Goal: Find specific page/section: Find specific page/section

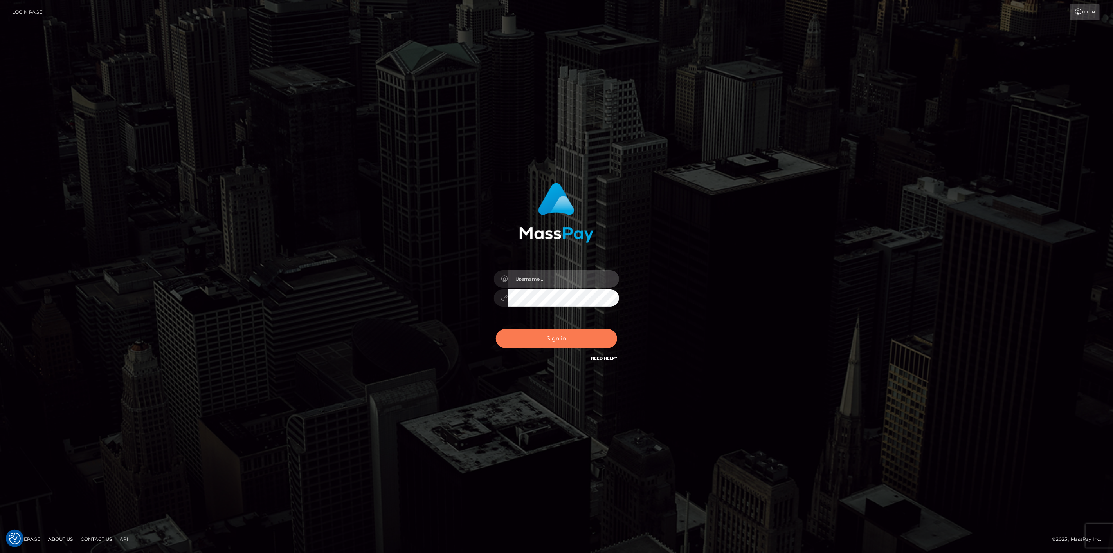
type input "[DOMAIN_NAME]"
click at [561, 337] on button "Sign in" at bounding box center [556, 338] width 121 height 19
type input "scott.cm"
click at [542, 338] on button "Sign in" at bounding box center [556, 338] width 121 height 19
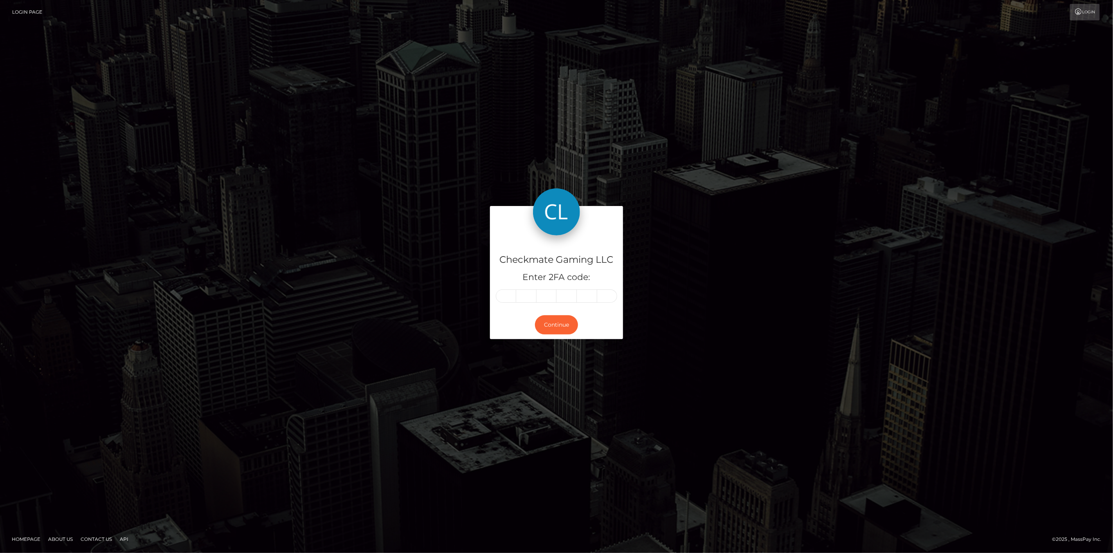
click at [503, 299] on input "text" at bounding box center [506, 295] width 20 height 13
type input "6"
type input "7"
type input "6"
type input "8"
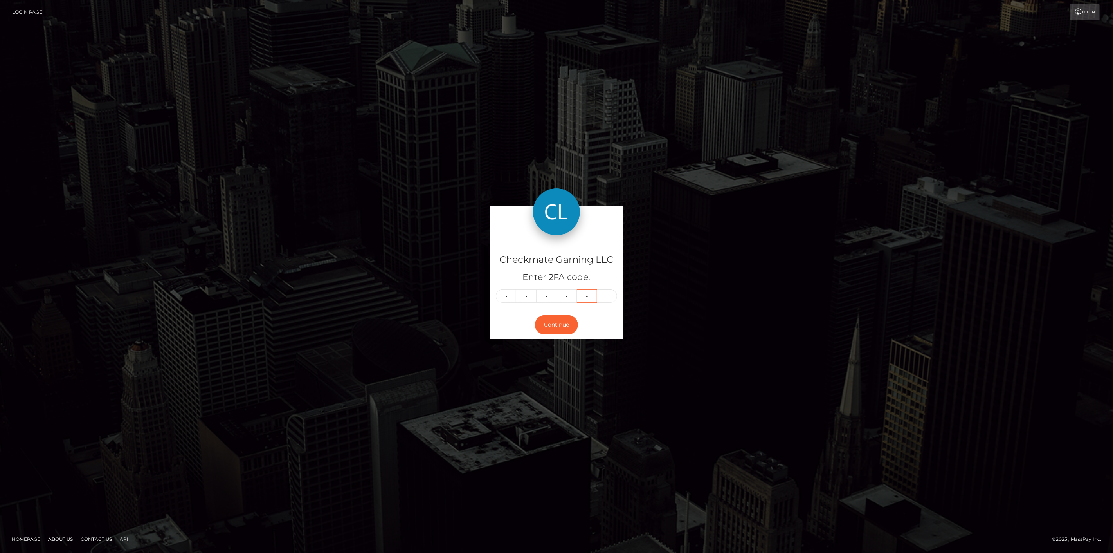
type input "2"
type input "0"
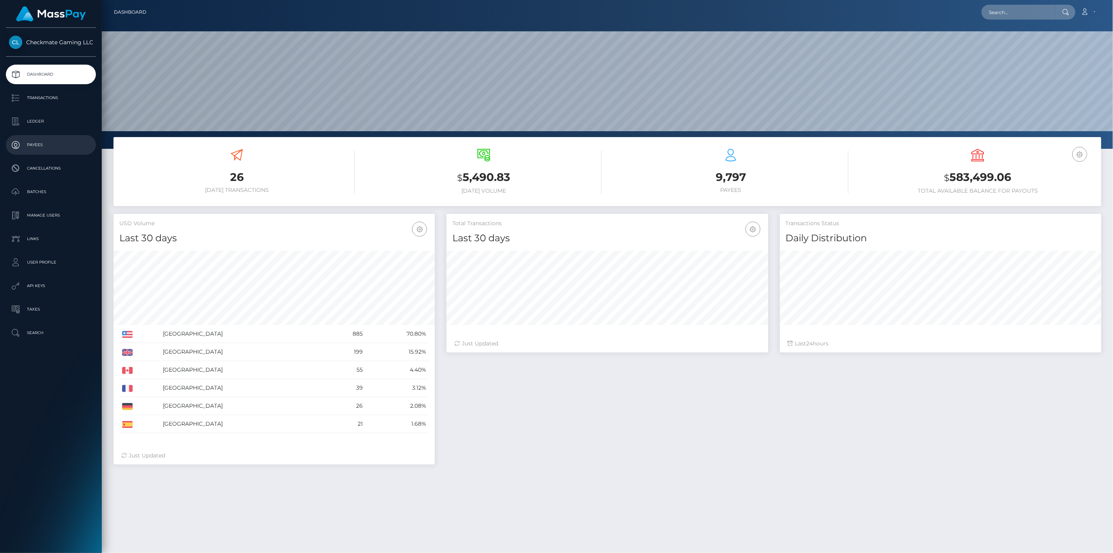
scroll to position [139, 322]
click at [42, 146] on p "Payees" at bounding box center [51, 145] width 84 height 12
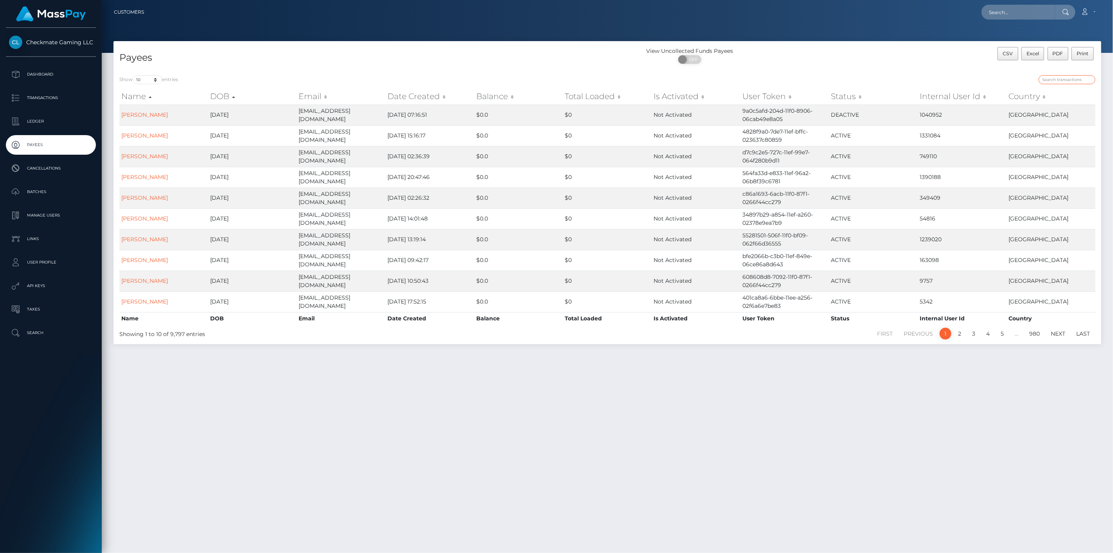
paste input "1327849"
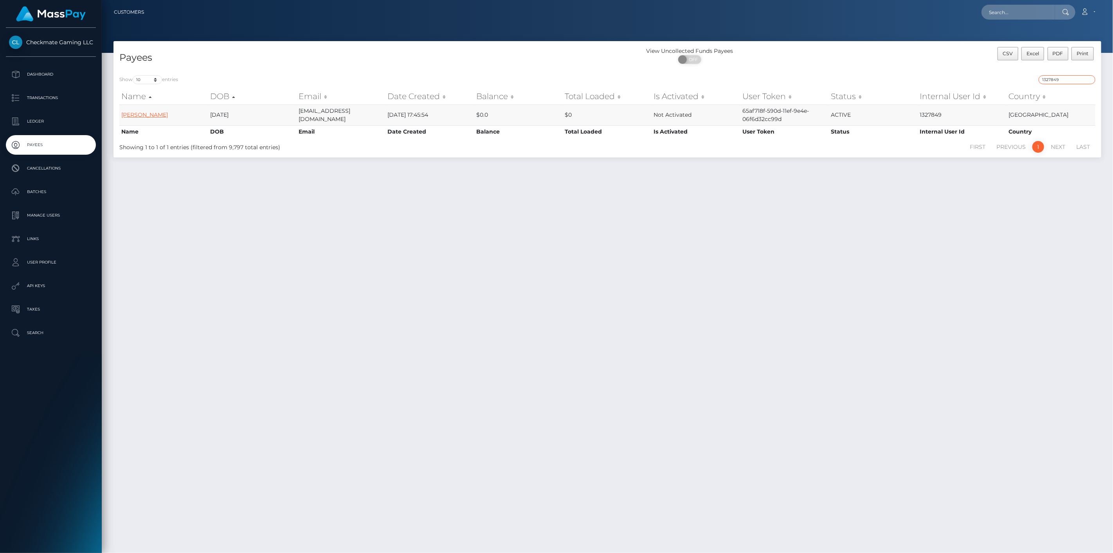
type input "1327849"
click at [156, 115] on link "Anthony Brundage" at bounding box center [144, 114] width 47 height 7
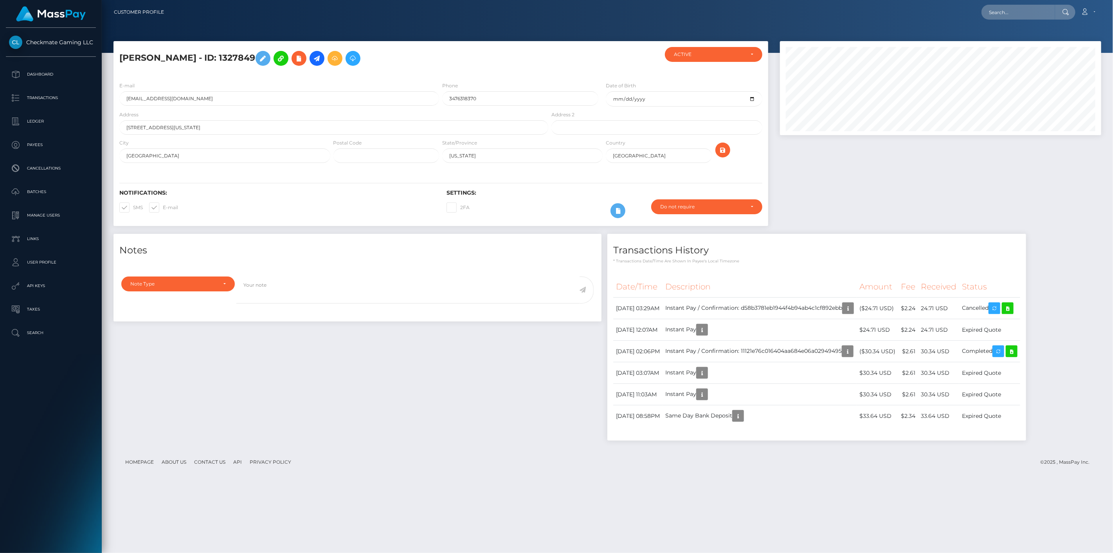
scroll to position [94, 322]
click at [58, 146] on p "Payees" at bounding box center [51, 145] width 84 height 12
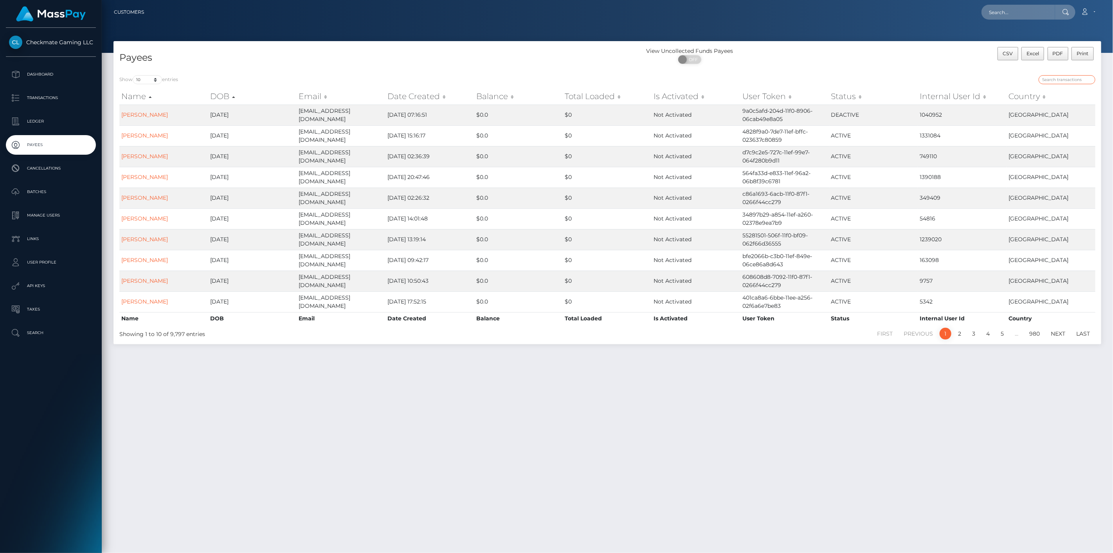
paste input "691553"
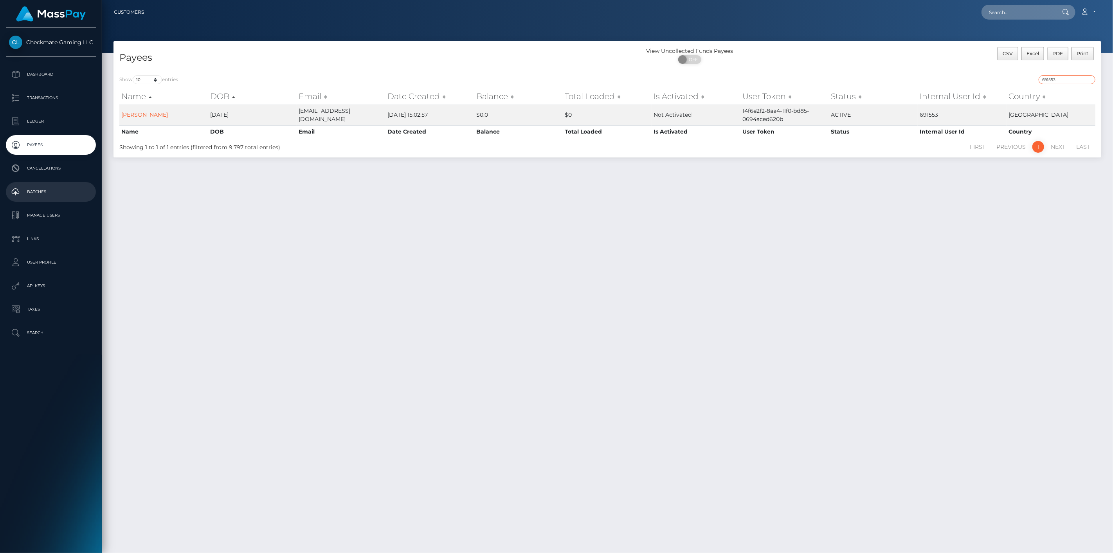
type input "691553"
click at [36, 408] on div "Checkmate Gaming LLC Dashboard Transactions Ledger Payees Cancellations Links" at bounding box center [51, 289] width 102 height 523
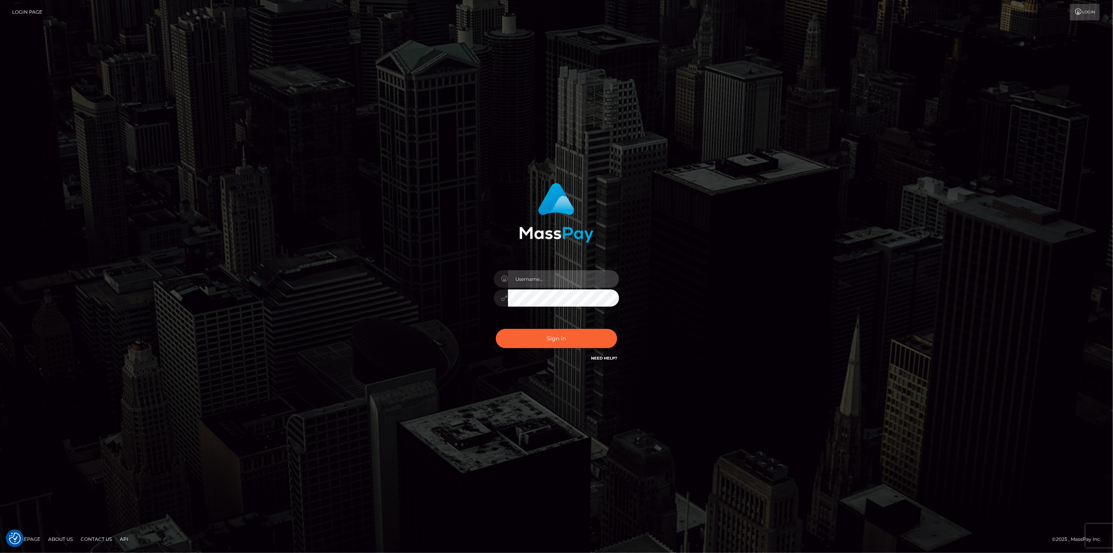
type input "[DOMAIN_NAME]"
click at [565, 338] on button "Sign in" at bounding box center [556, 338] width 121 height 19
type input "[DOMAIN_NAME]"
click at [548, 334] on button "Sign in" at bounding box center [556, 338] width 121 height 19
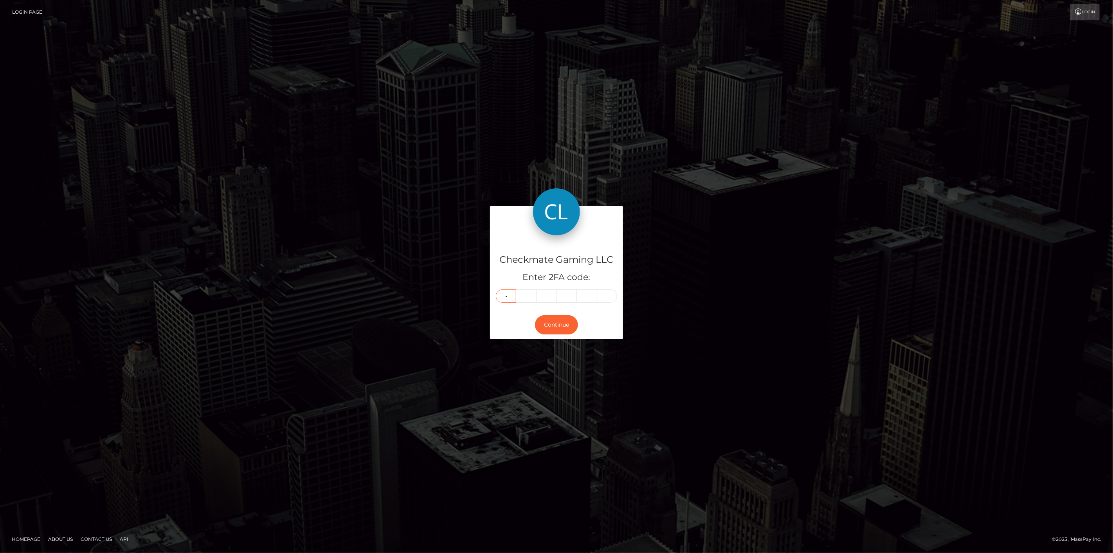
type input "6"
type input "2"
type input "9"
type input "3"
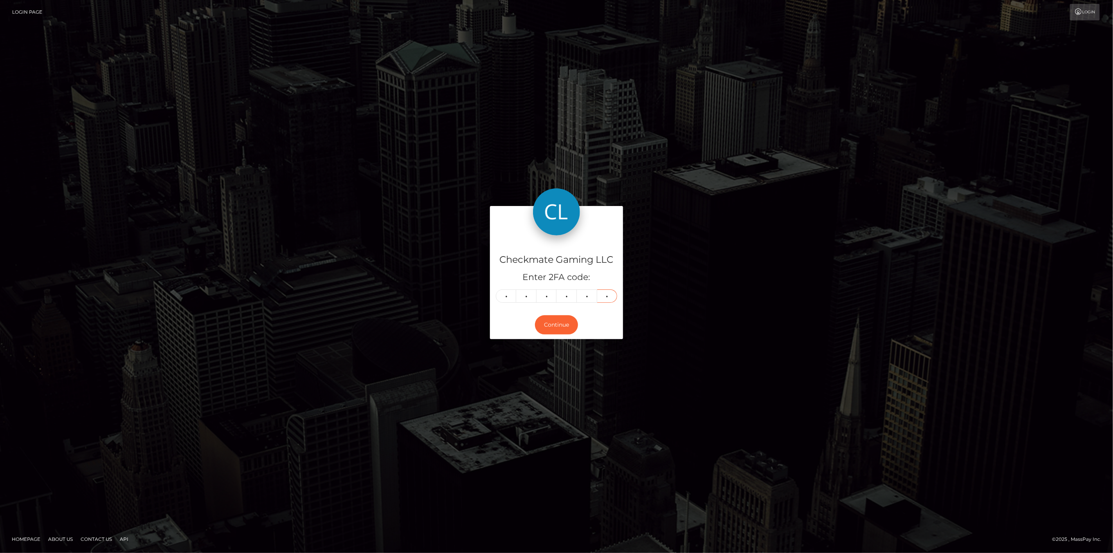
type input "9"
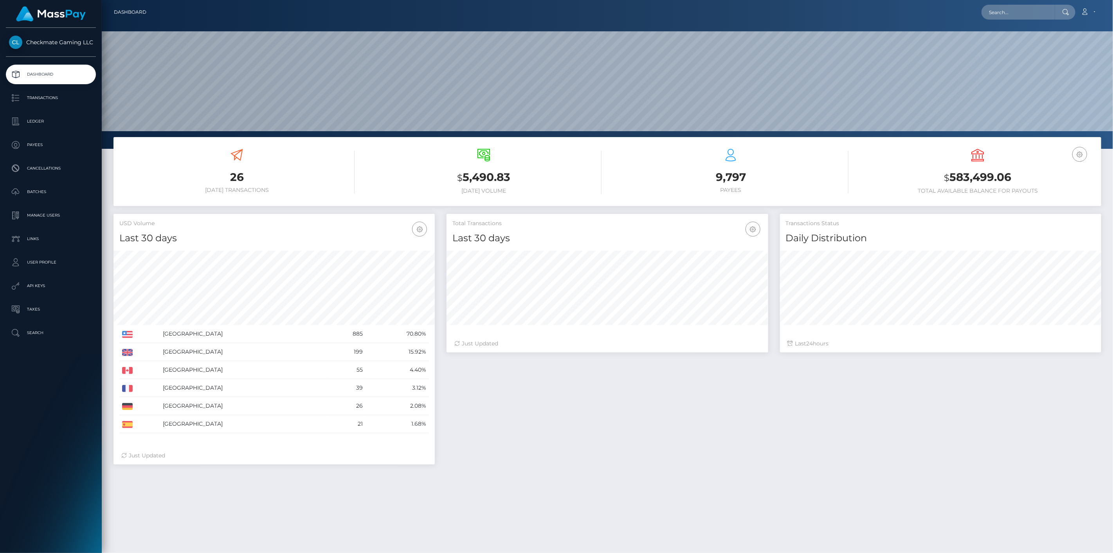
scroll to position [139, 322]
click at [39, 144] on p "Payees" at bounding box center [51, 145] width 84 height 12
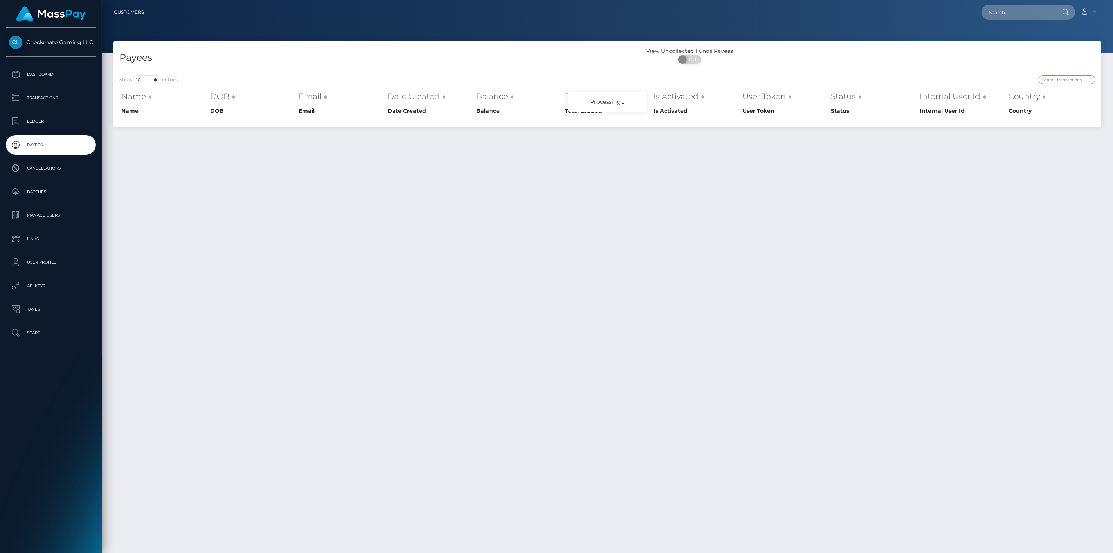
click at [1063, 78] on input "search" at bounding box center [1067, 79] width 57 height 9
paste input "45274"
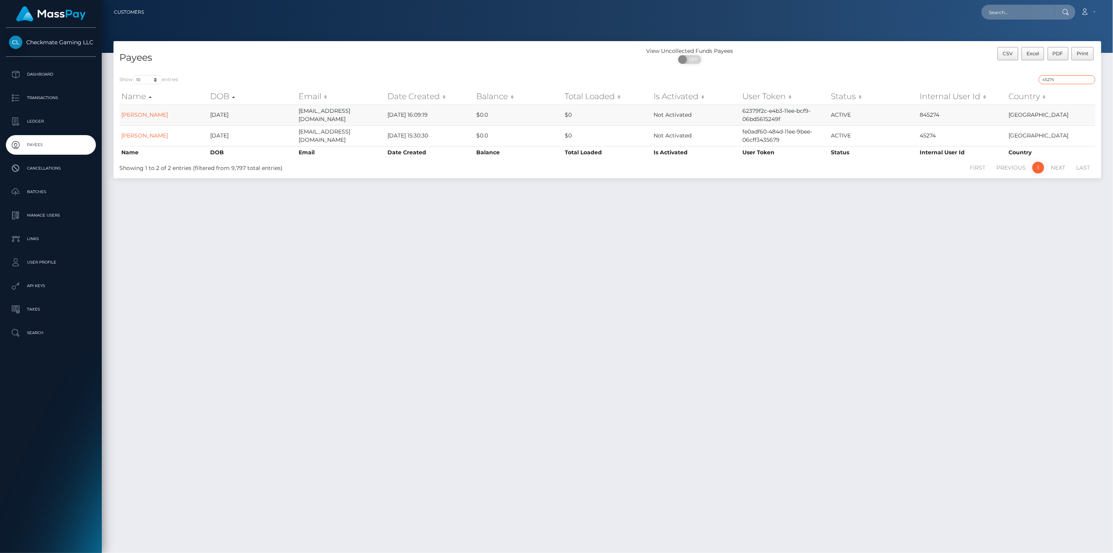
type input "45274"
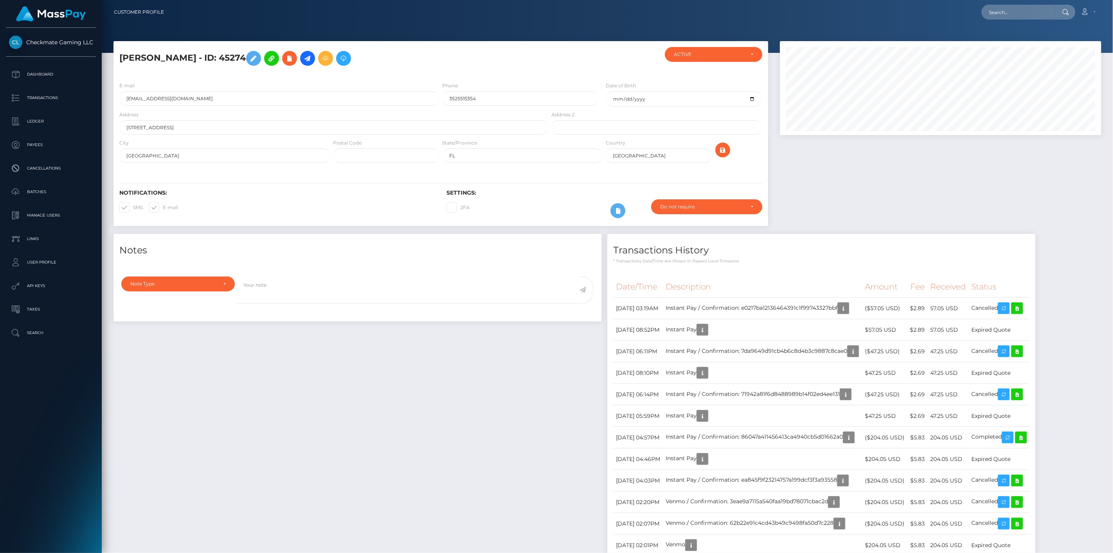
scroll to position [94, 322]
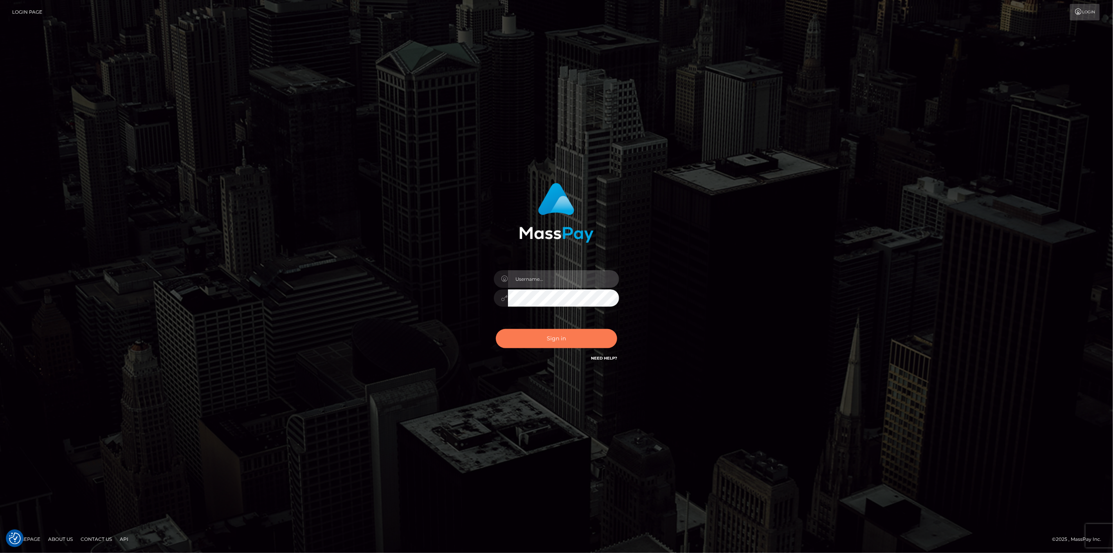
type input "[DOMAIN_NAME]"
click at [555, 335] on button "Sign in" at bounding box center [556, 338] width 121 height 19
type input "scott.cm"
drag, startPoint x: 541, startPoint y: 341, endPoint x: 545, endPoint y: 337, distance: 5.8
click at [542, 339] on button "Sign in" at bounding box center [556, 338] width 121 height 19
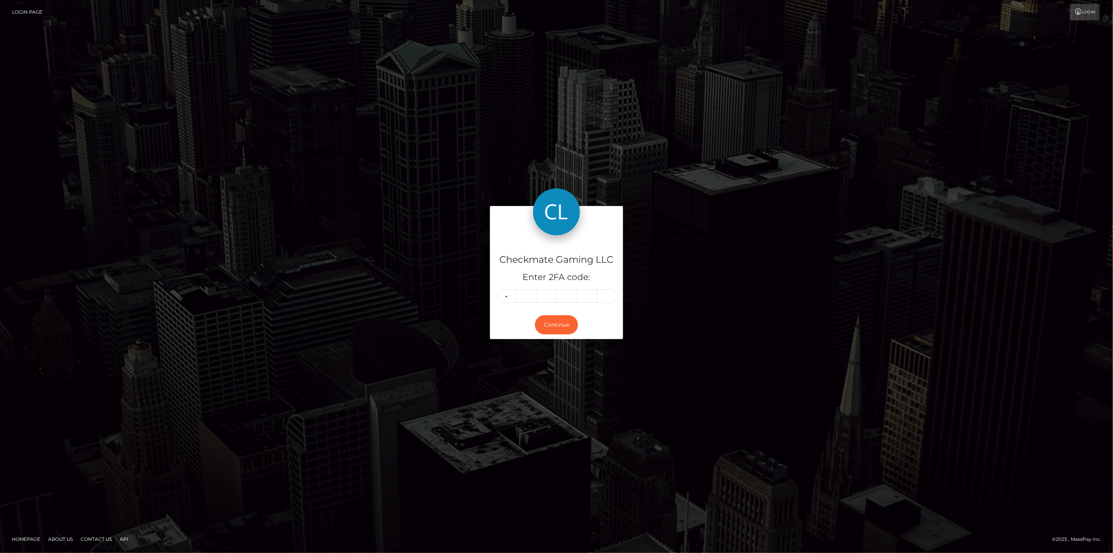
type input "8"
type input "1"
type input "5"
type input "9"
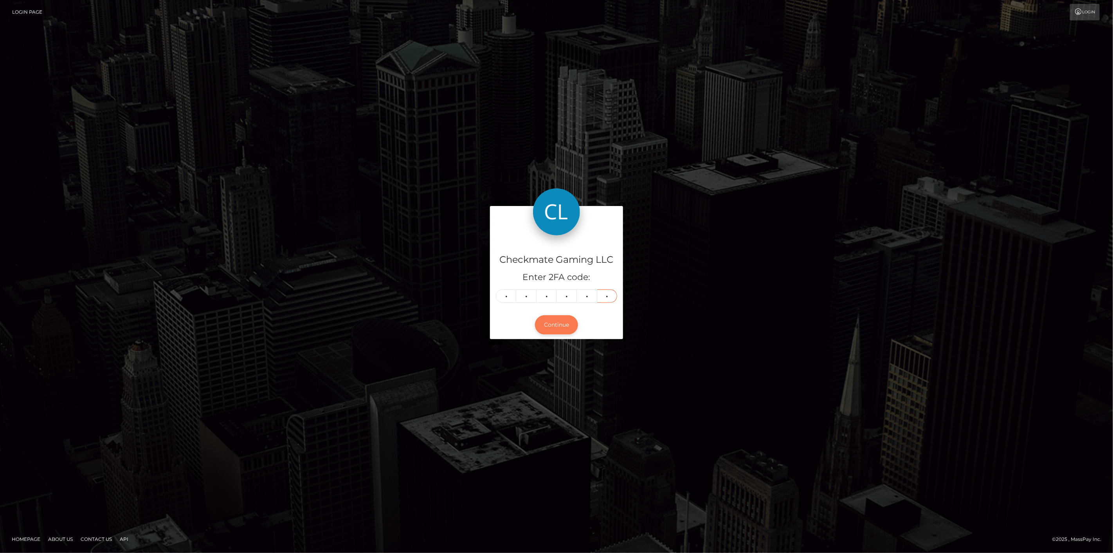
type input "6"
click at [547, 331] on button "Continue" at bounding box center [556, 324] width 43 height 19
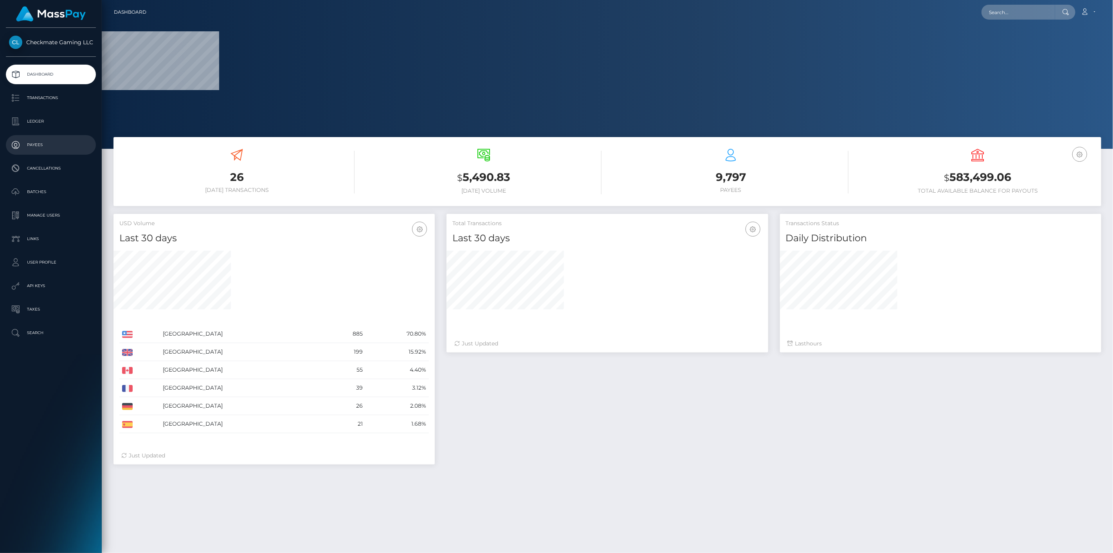
click at [44, 141] on p "Payees" at bounding box center [51, 145] width 84 height 12
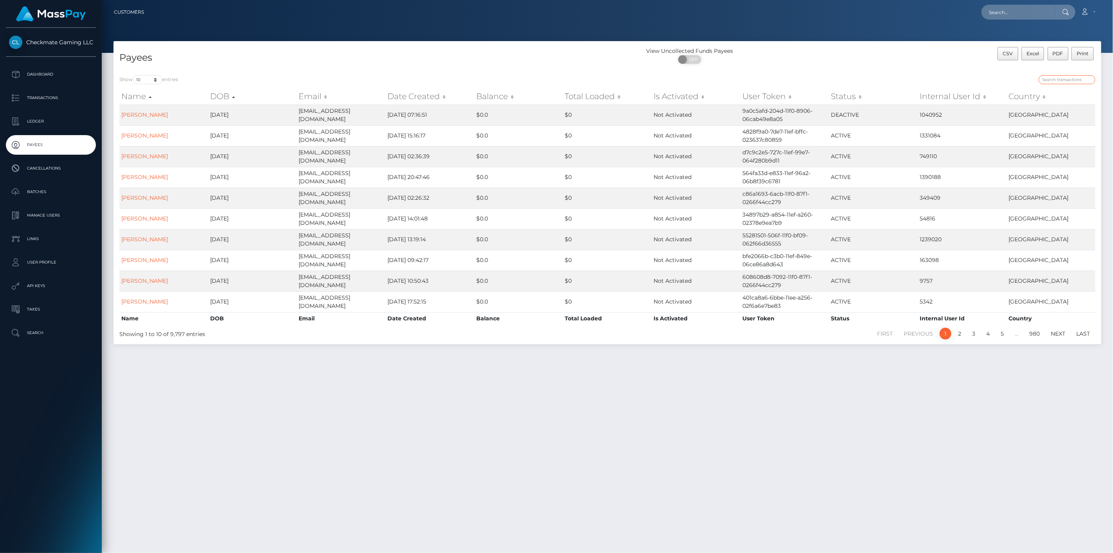
click at [1046, 81] on input "search" at bounding box center [1067, 79] width 57 height 9
paste input "27274"
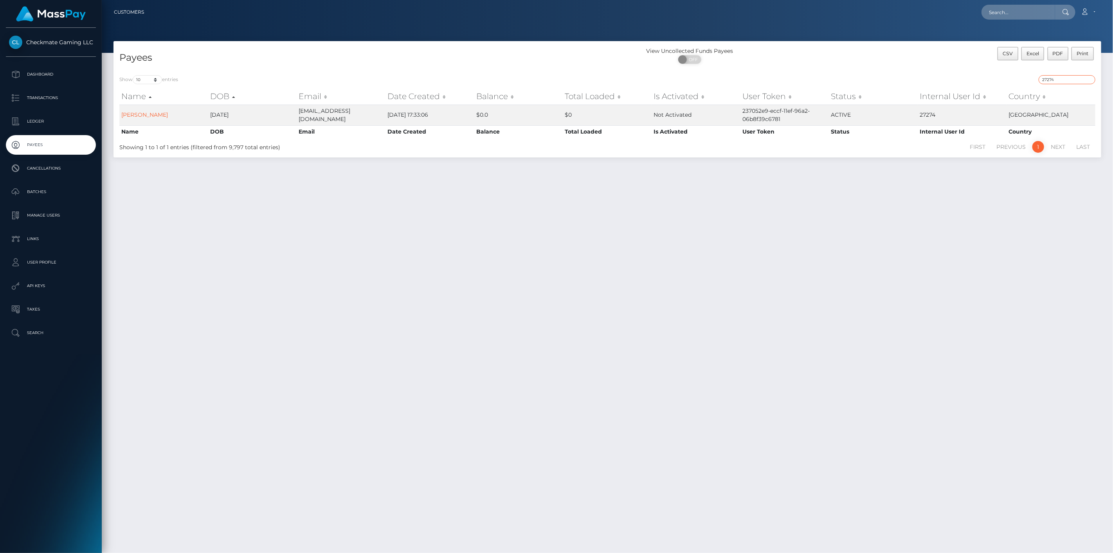
click at [1063, 80] on input "27274" at bounding box center [1067, 79] width 57 height 9
paste input "1107602"
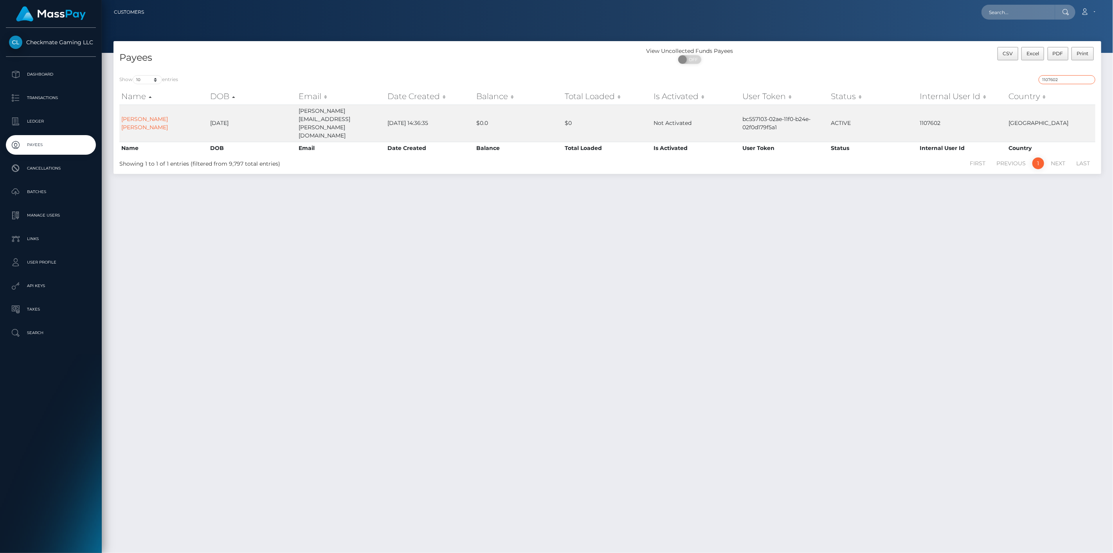
drag, startPoint x: 1053, startPoint y: 83, endPoint x: 992, endPoint y: 79, distance: 61.6
click at [998, 79] on div "1107602" at bounding box center [854, 80] width 482 height 11
paste input "381400"
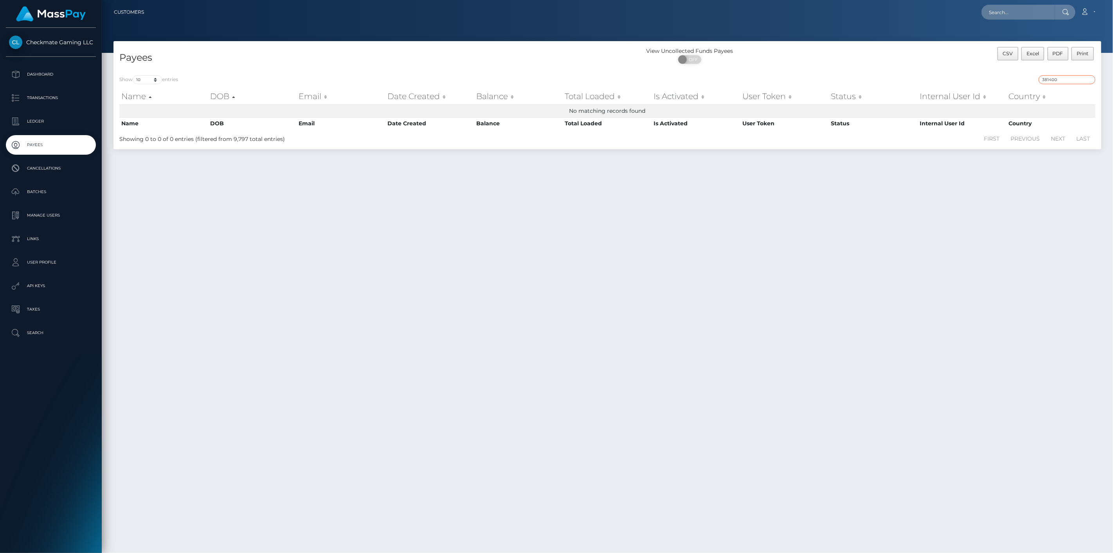
type input "381400"
